Goal: Information Seeking & Learning: Learn about a topic

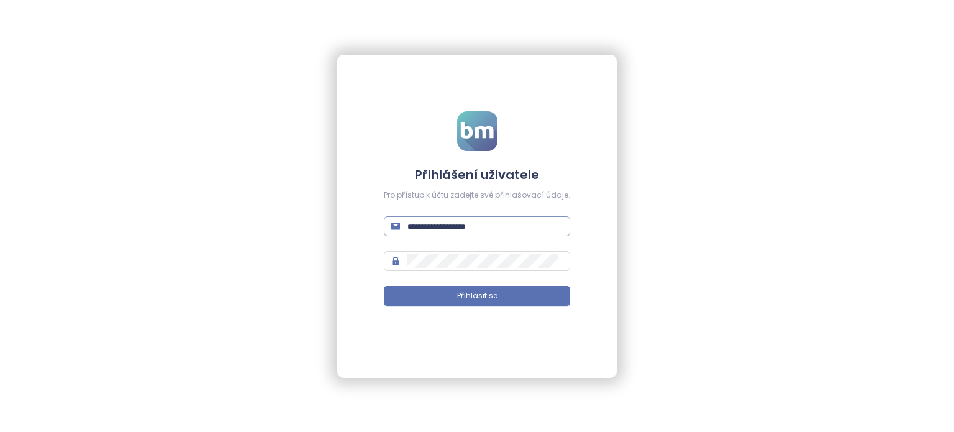
click at [473, 229] on input "text" at bounding box center [485, 226] width 155 height 14
paste input "**********"
type input "**********"
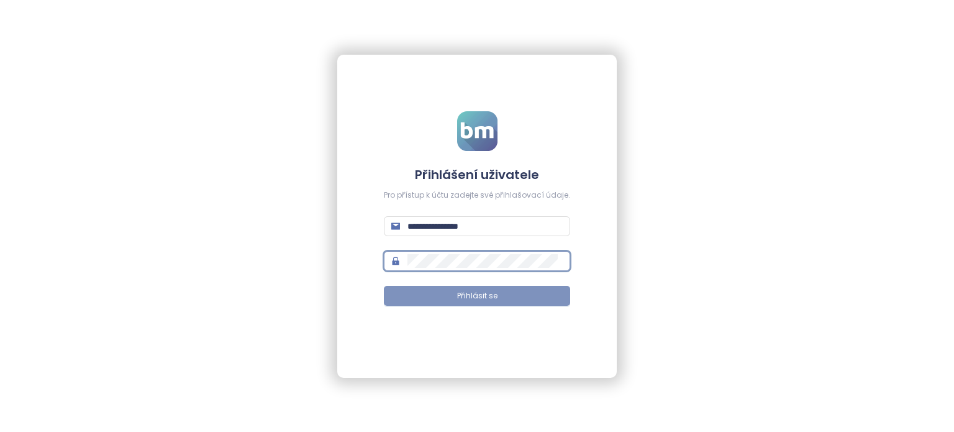
click at [488, 290] on span "Přihlásit se" at bounding box center [477, 296] width 40 height 12
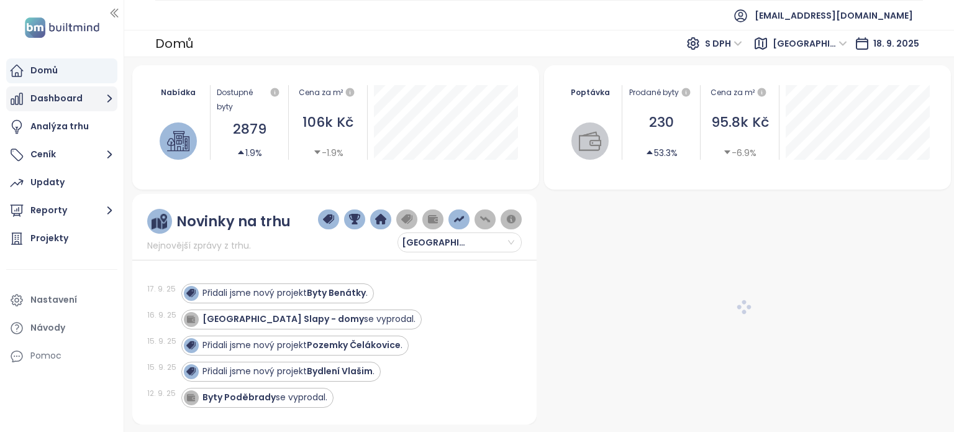
click at [75, 99] on button "Dashboard" at bounding box center [61, 98] width 111 height 25
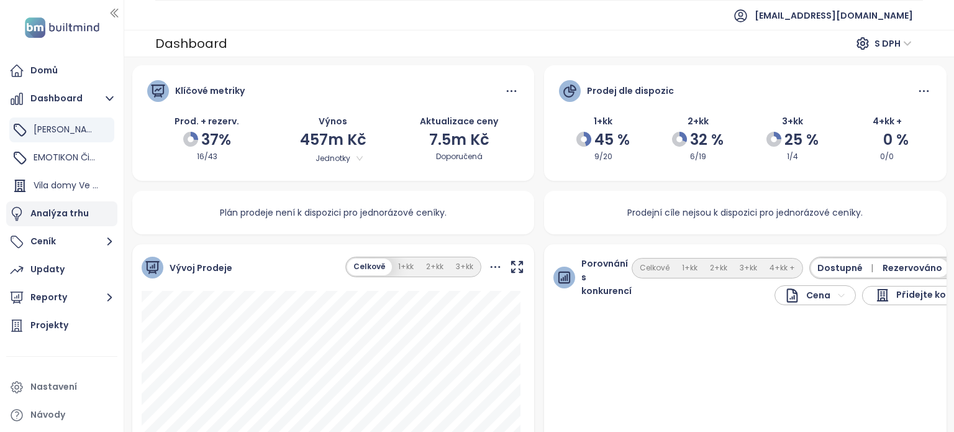
click at [64, 212] on div "Analýza trhu" at bounding box center [59, 214] width 58 height 16
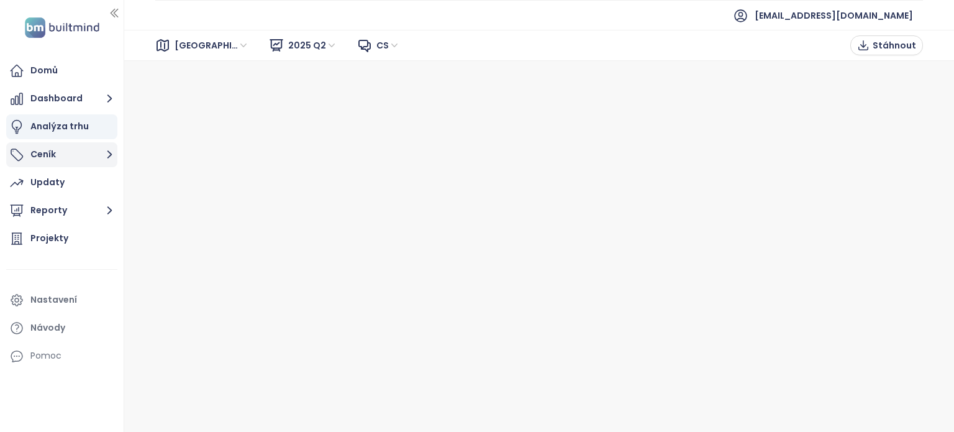
click at [76, 162] on button "Ceník" at bounding box center [61, 154] width 111 height 25
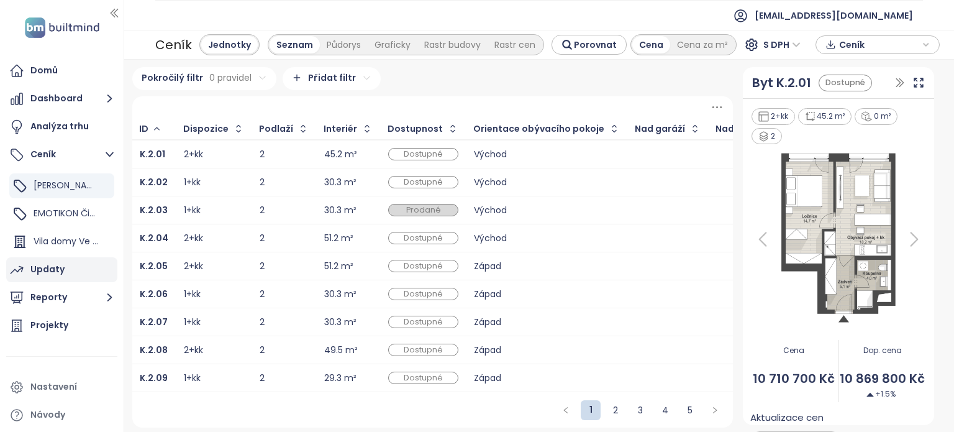
click at [59, 276] on div "Updaty" at bounding box center [47, 270] width 34 height 16
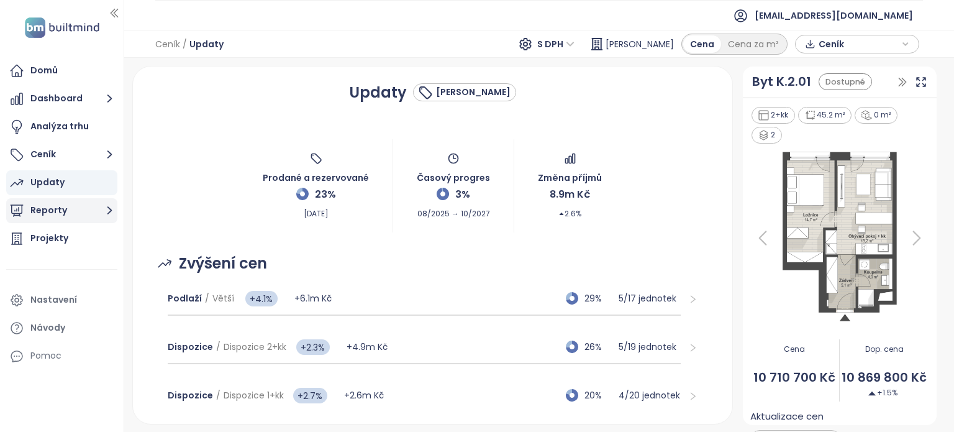
click at [70, 203] on button "Reporty" at bounding box center [61, 210] width 111 height 25
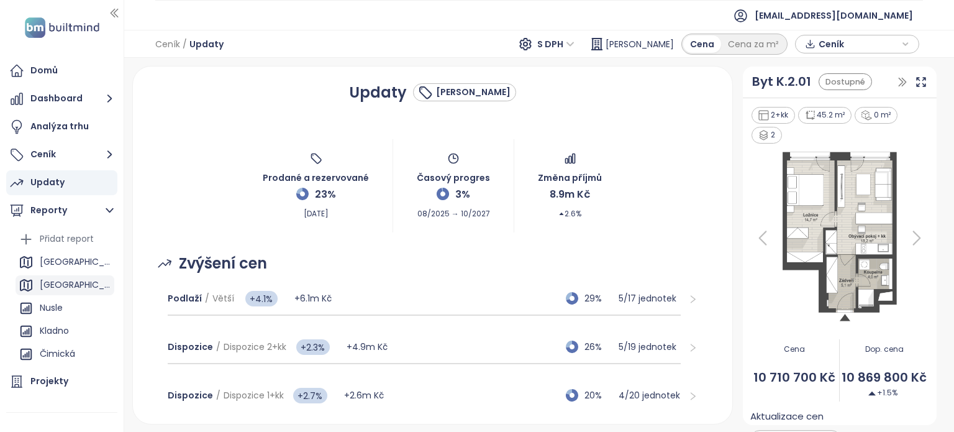
click at [66, 279] on div "Praha" at bounding box center [65, 285] width 99 height 20
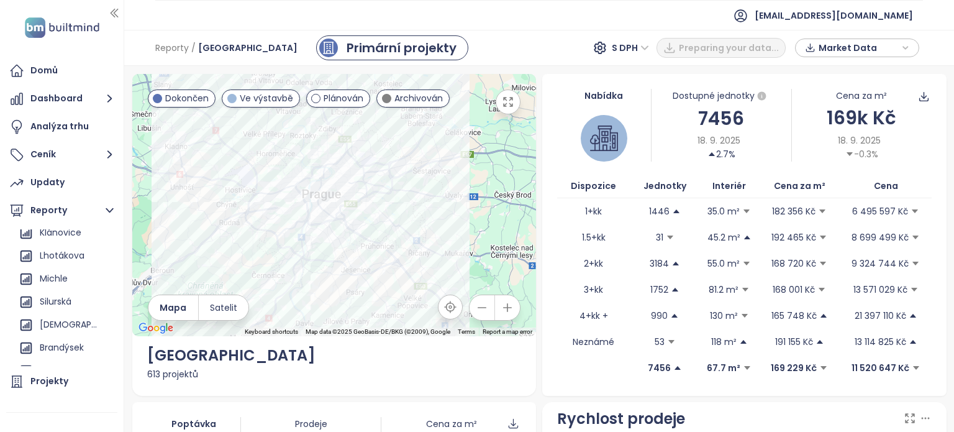
scroll to position [543, 0]
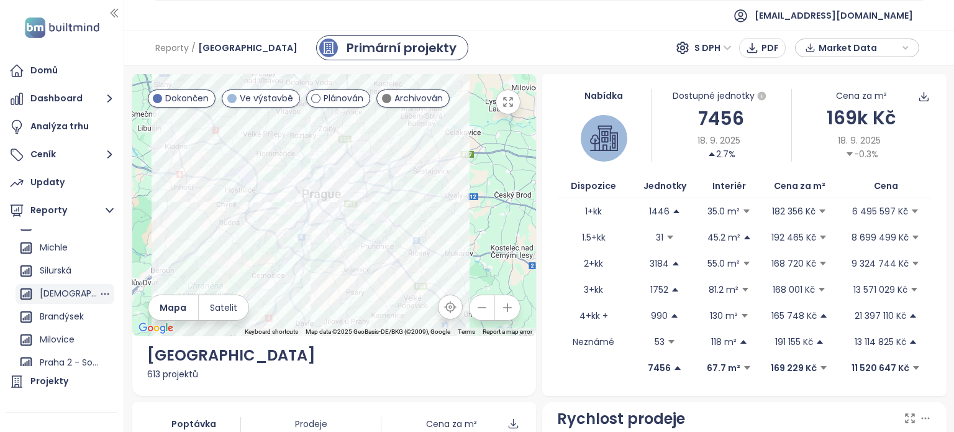
click at [62, 303] on div "Malešice" at bounding box center [65, 294] width 99 height 20
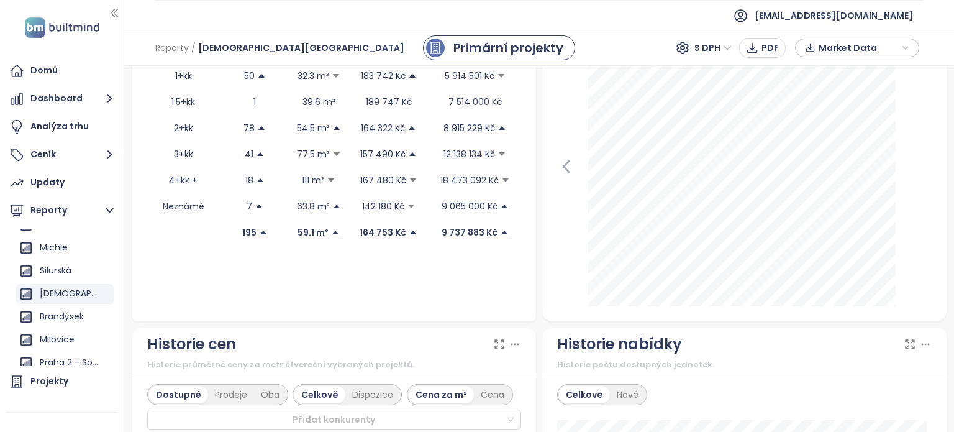
scroll to position [0, 0]
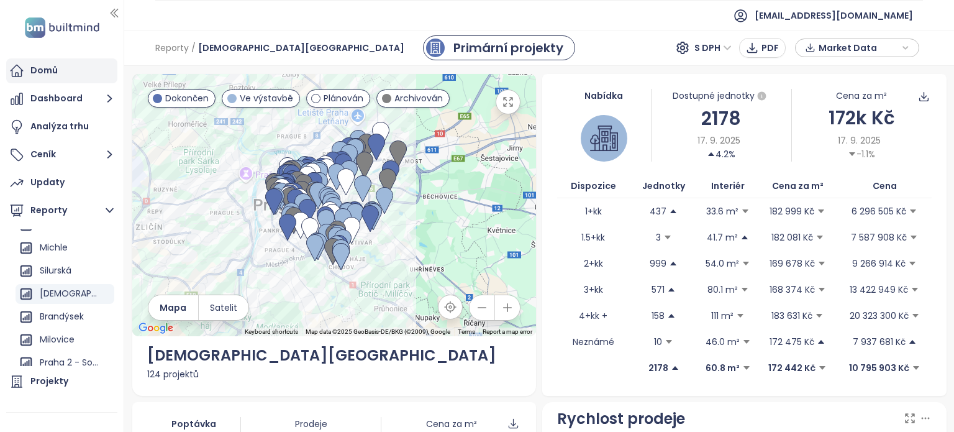
click at [53, 66] on div "Domů" at bounding box center [43, 71] width 27 height 16
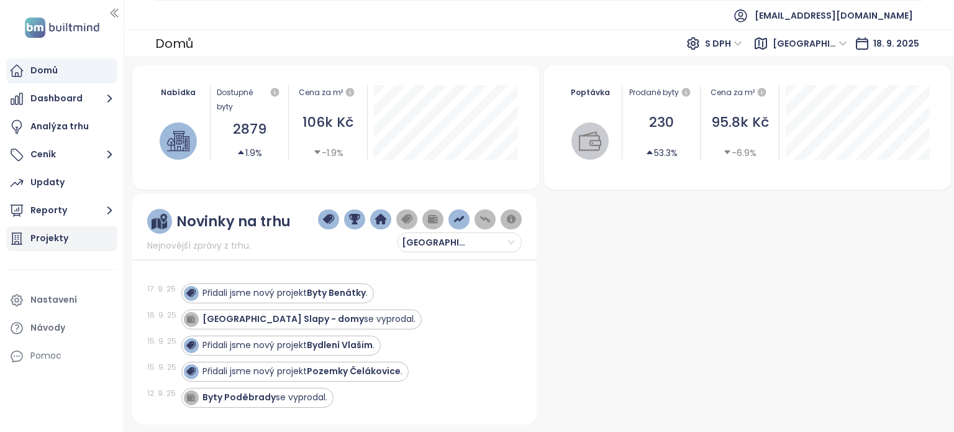
click at [66, 242] on div "Projekty" at bounding box center [61, 238] width 111 height 25
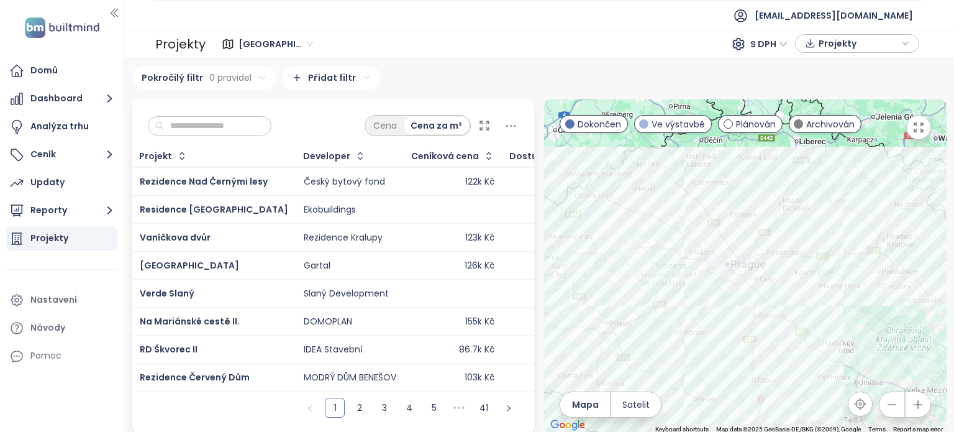
scroll to position [9, 0]
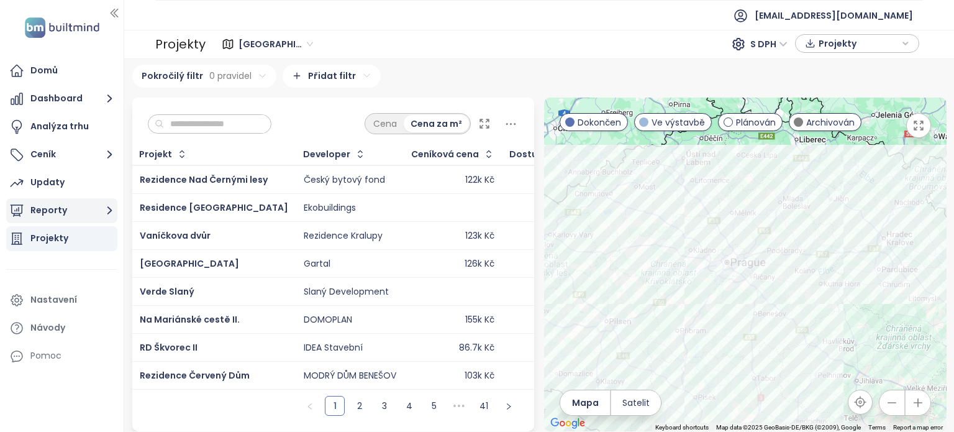
click at [59, 213] on button "Reporty" at bounding box center [61, 210] width 111 height 25
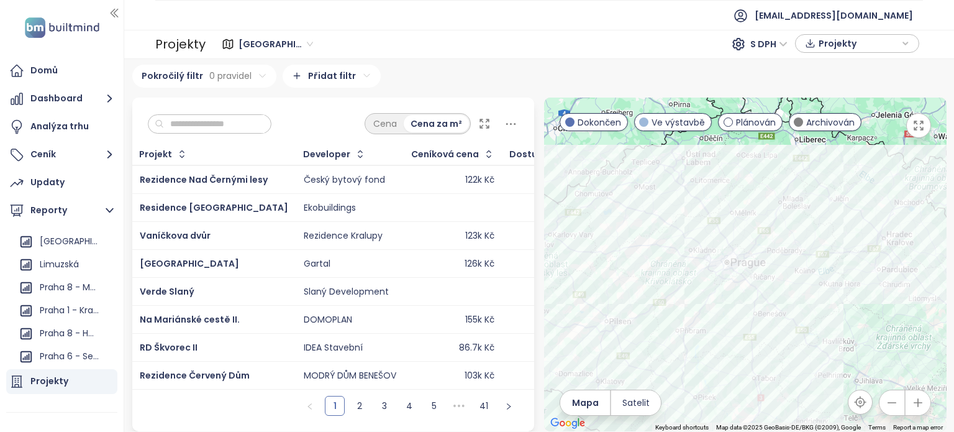
scroll to position [996, 0]
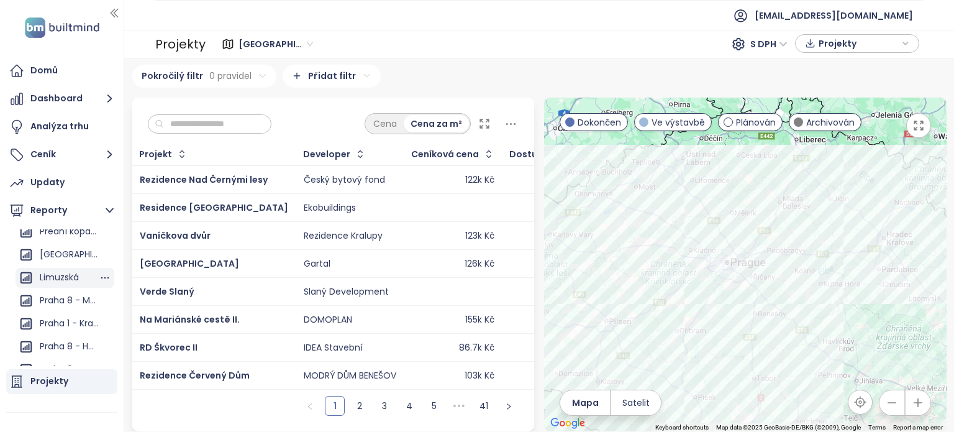
click at [57, 285] on div "Limuzská" at bounding box center [59, 278] width 39 height 16
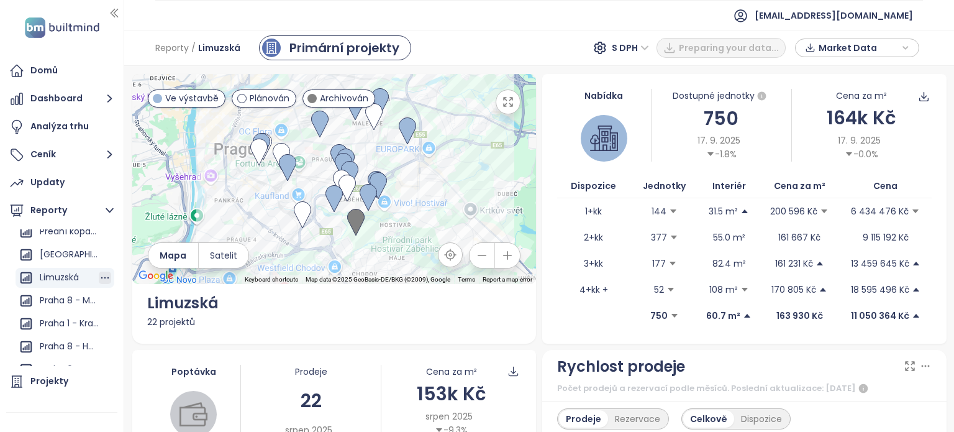
click at [99, 281] on icon "button" at bounding box center [105, 278] width 12 height 12
click at [562, 37] on div "Reporty / Limuzská Primární projekty S DPH Preparing your data... Market Data" at bounding box center [539, 48] width 830 height 36
click at [616, 40] on div "S DPH" at bounding box center [632, 48] width 49 height 20
click at [640, 93] on div "Bez DPH" at bounding box center [640, 93] width 34 height 14
click at [724, 47] on span "Bez DPH" at bounding box center [708, 48] width 48 height 19
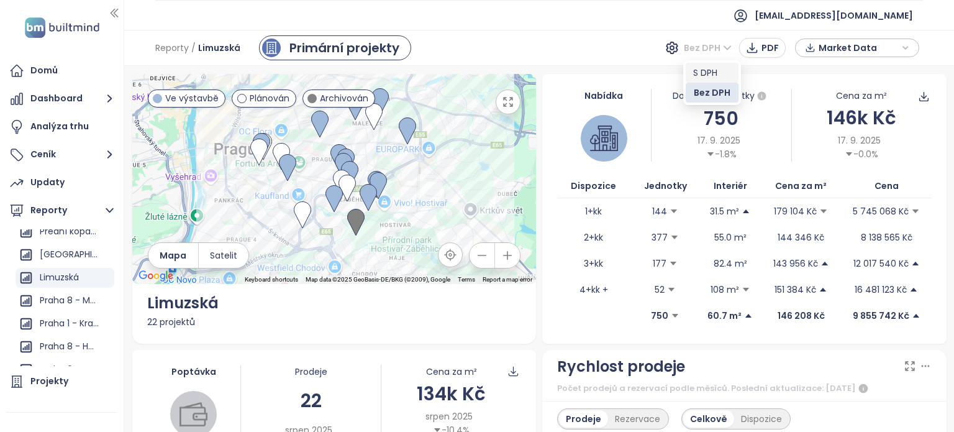
click at [716, 66] on div "S DPH" at bounding box center [712, 73] width 38 height 14
